Goal: Task Accomplishment & Management: Manage account settings

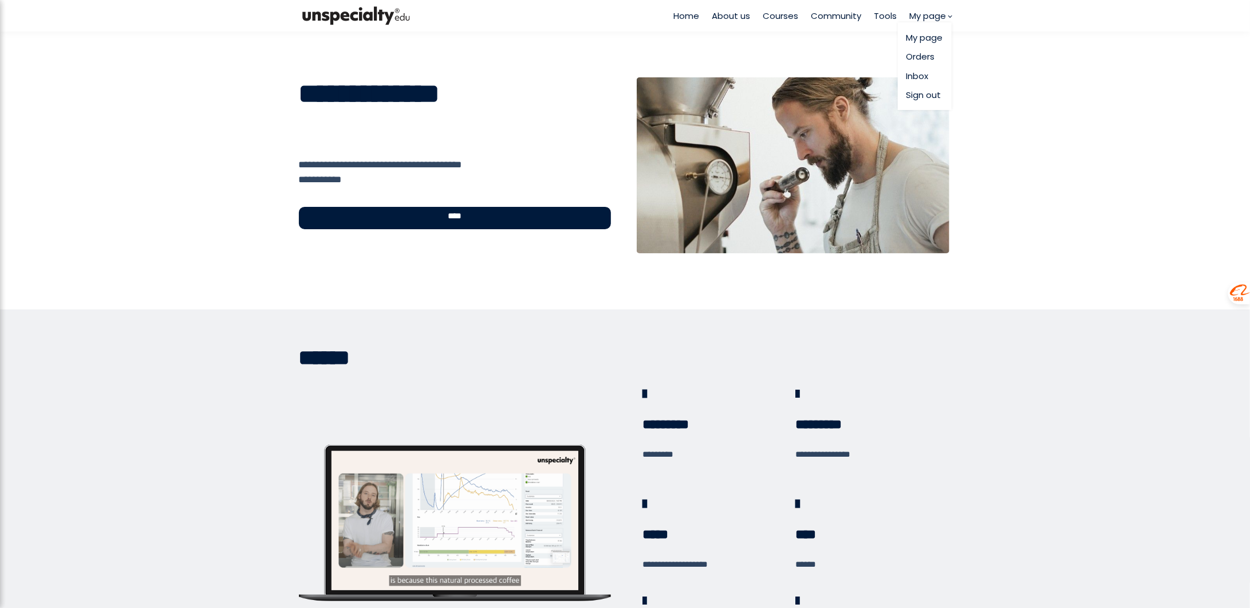
click at [925, 41] on link "My page" at bounding box center [925, 37] width 37 height 13
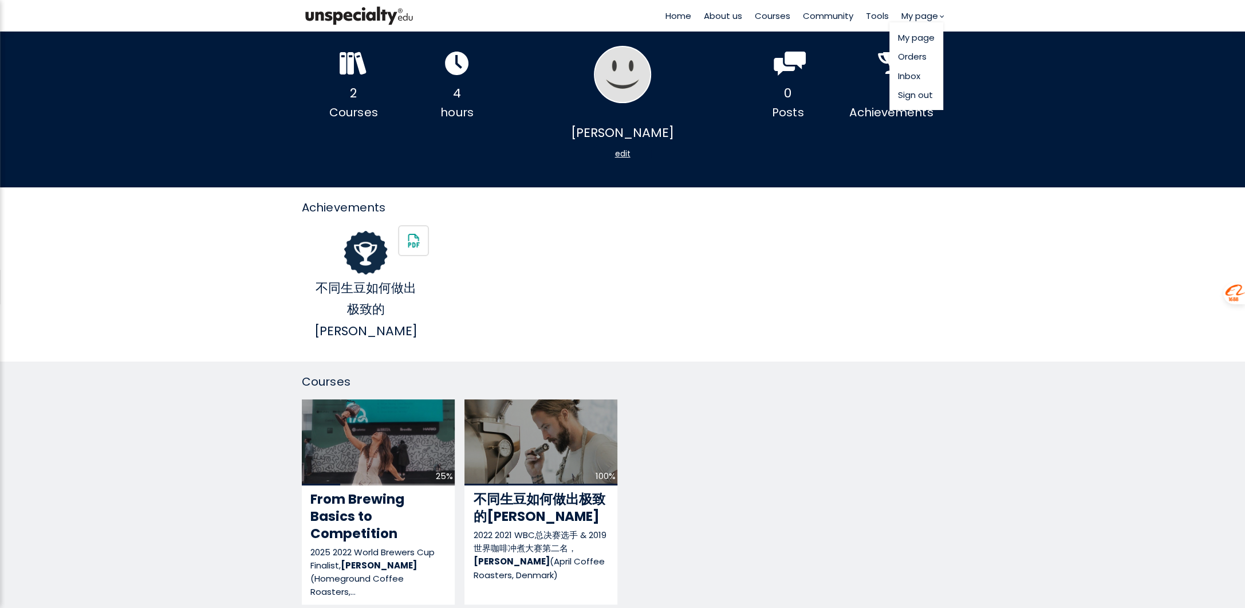
click at [908, 57] on link "Orders" at bounding box center [916, 56] width 37 height 13
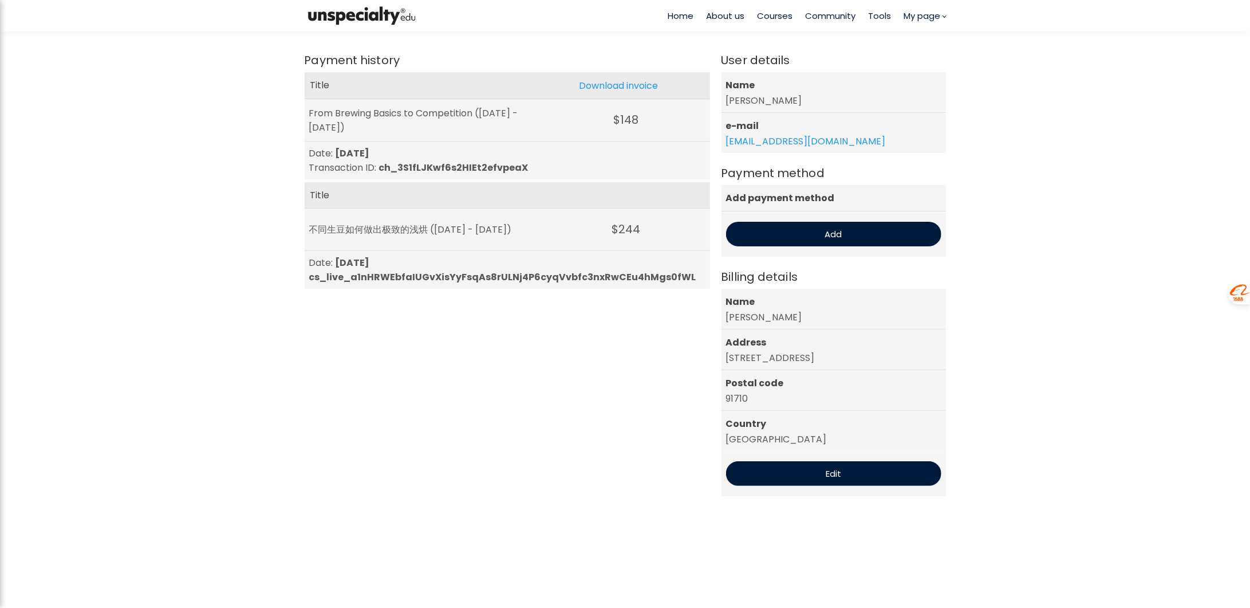
click at [630, 187] on div "Title" at bounding box center [508, 195] width 406 height 26
click at [922, 39] on link "My page" at bounding box center [919, 37] width 37 height 13
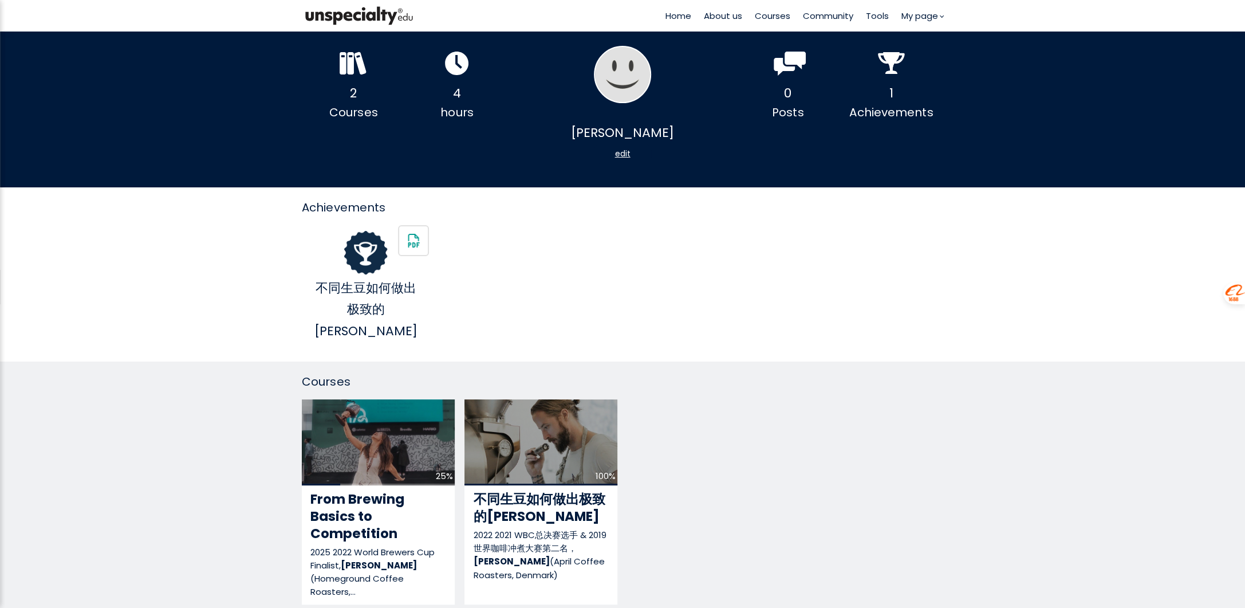
click at [621, 155] on div "edit" at bounding box center [622, 154] width 57 height 20
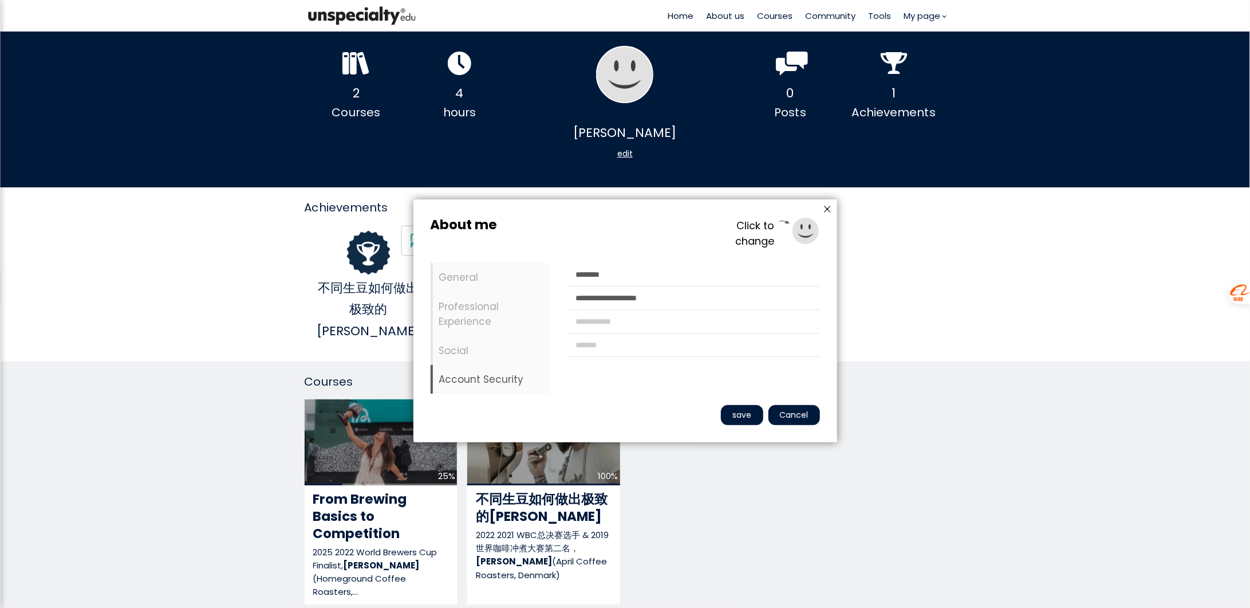
click at [461, 375] on li "Account Security" at bounding box center [490, 379] width 119 height 29
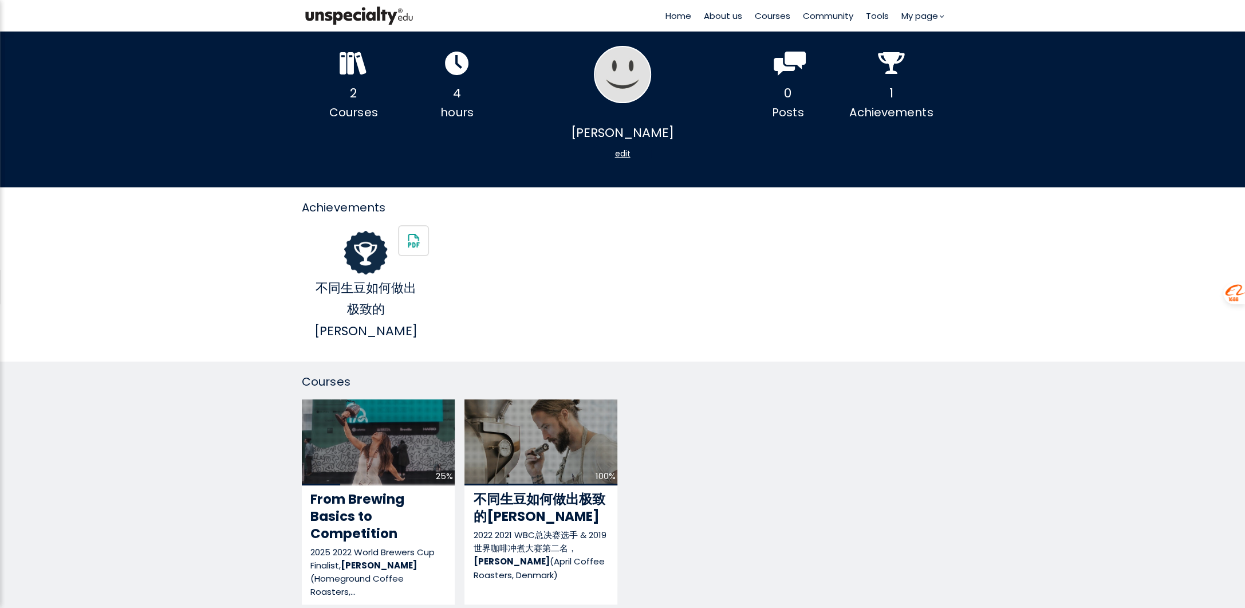
click at [976, 469] on div "Courses No courses 25% From Brewing Basics to Competition 2025 2022 World Brewe…" at bounding box center [622, 491] width 1245 height 260
